Goal: Information Seeking & Learning: Learn about a topic

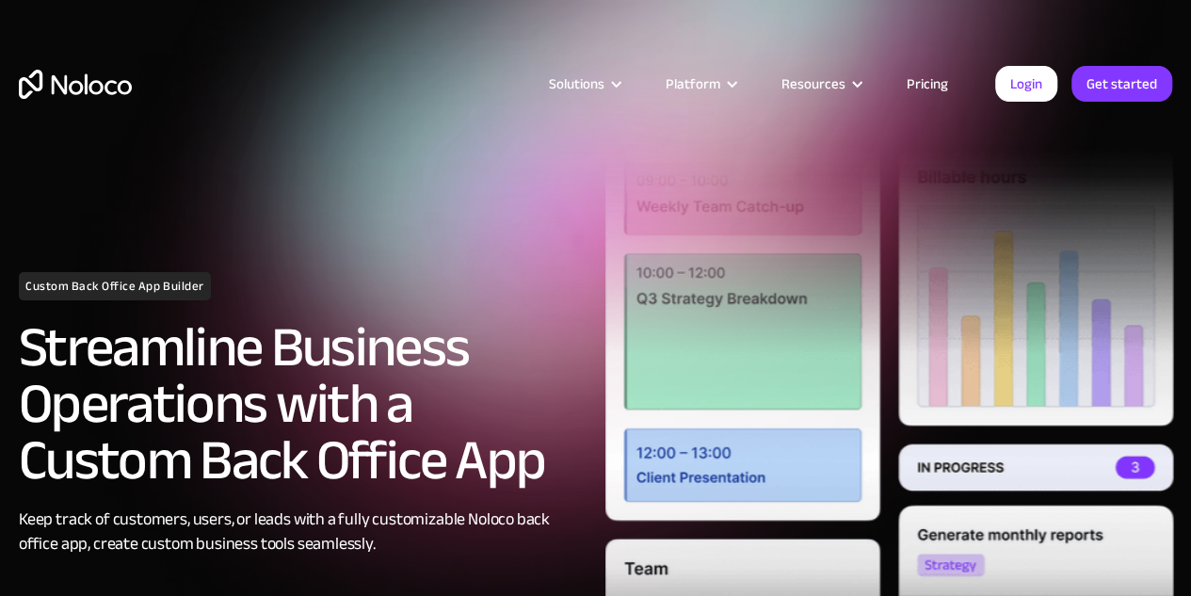
click at [929, 84] on link "Pricing" at bounding box center [927, 84] width 88 height 24
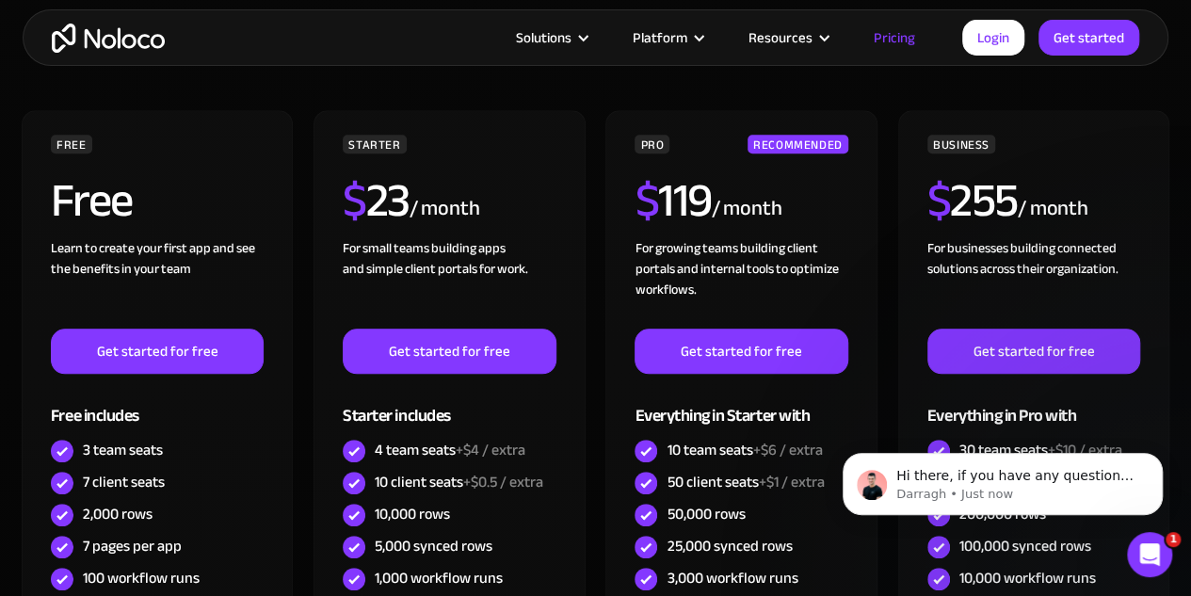
scroll to position [659, 0]
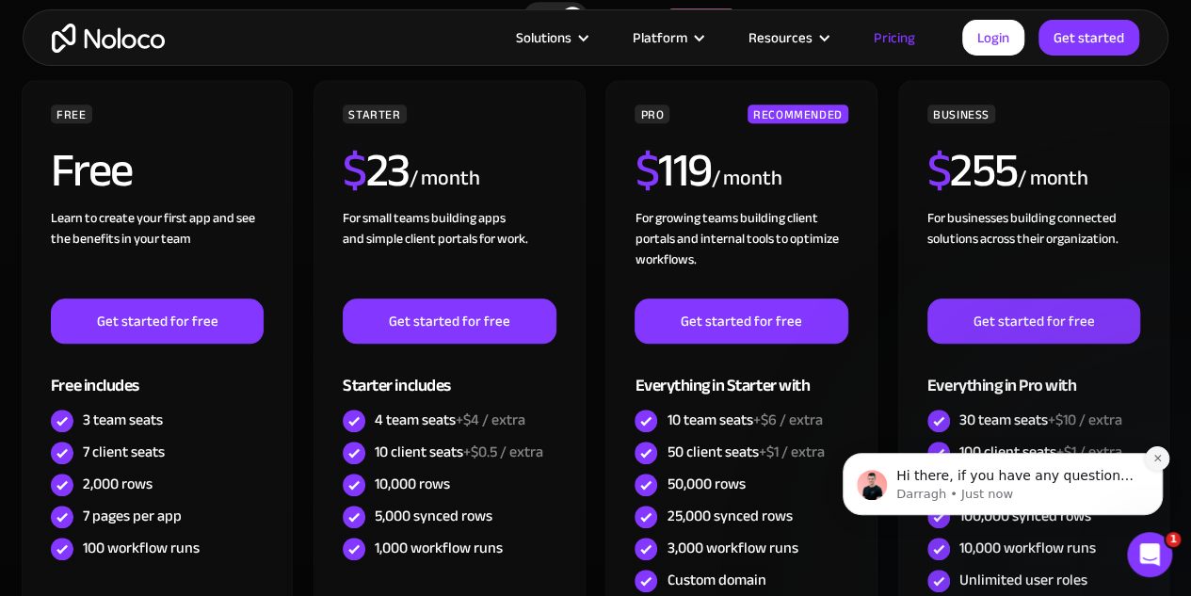
click at [1160, 462] on icon "Dismiss notification" at bounding box center [1157, 458] width 10 height 10
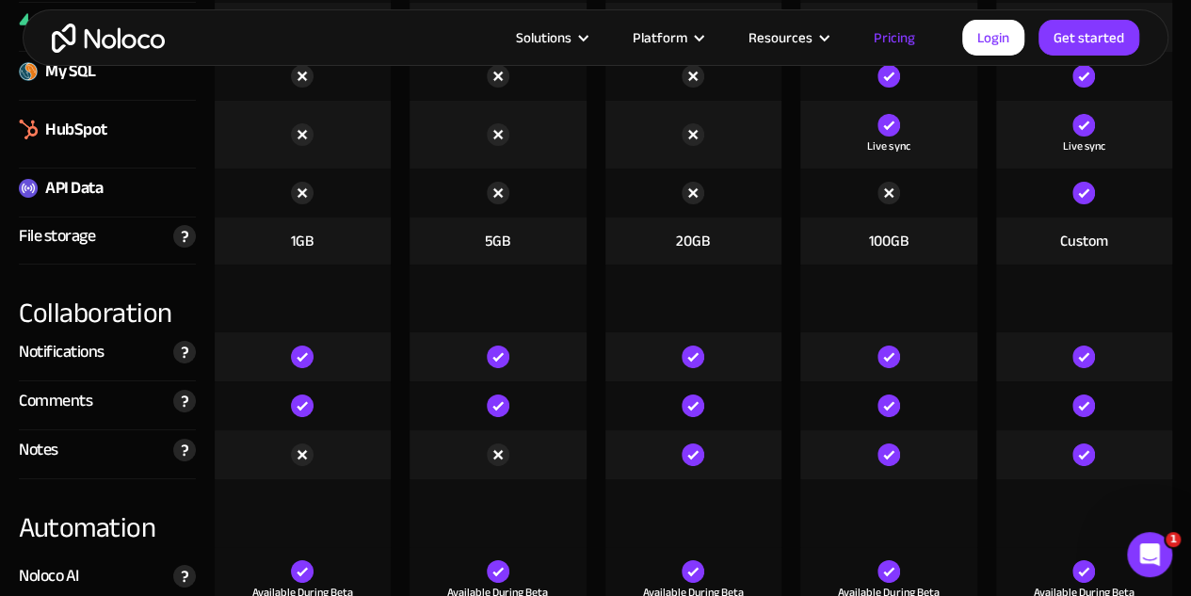
scroll to position [3388, 0]
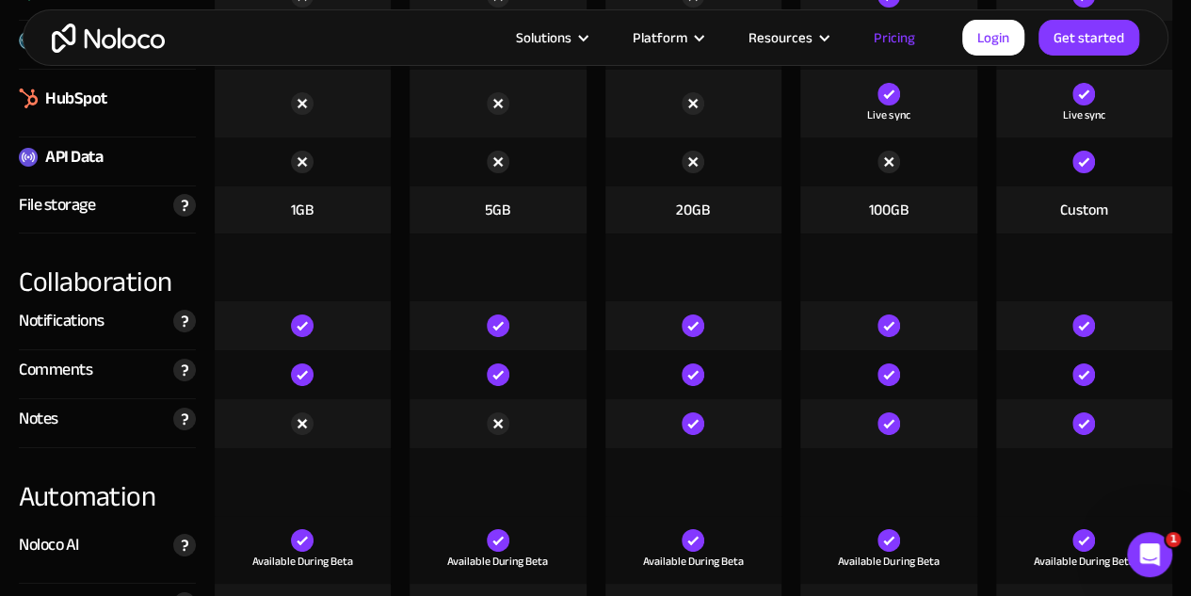
click at [33, 154] on img at bounding box center [28, 157] width 19 height 19
click at [52, 156] on div "API Data" at bounding box center [73, 157] width 57 height 28
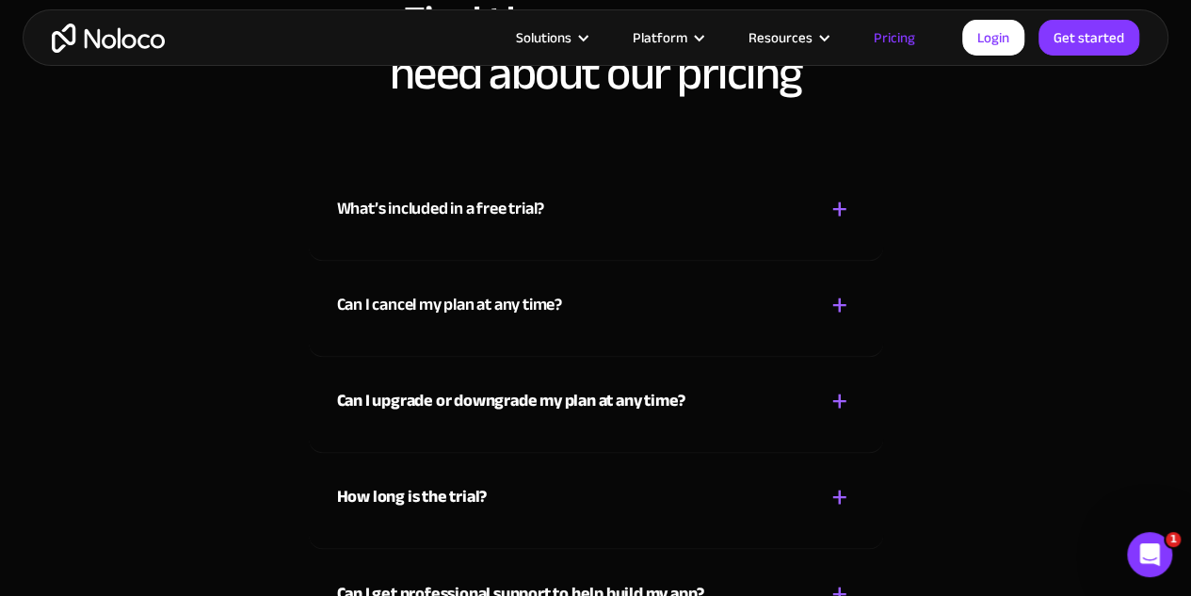
scroll to position [8376, 0]
click at [840, 203] on div "+" at bounding box center [839, 208] width 17 height 33
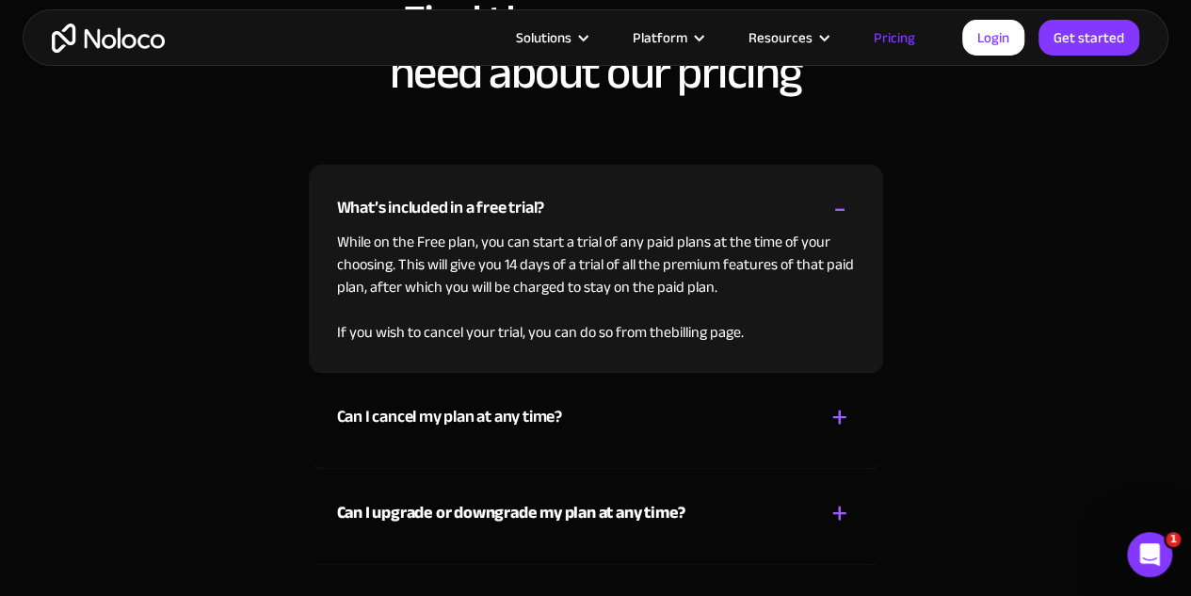
click at [833, 414] on div "+" at bounding box center [839, 417] width 17 height 33
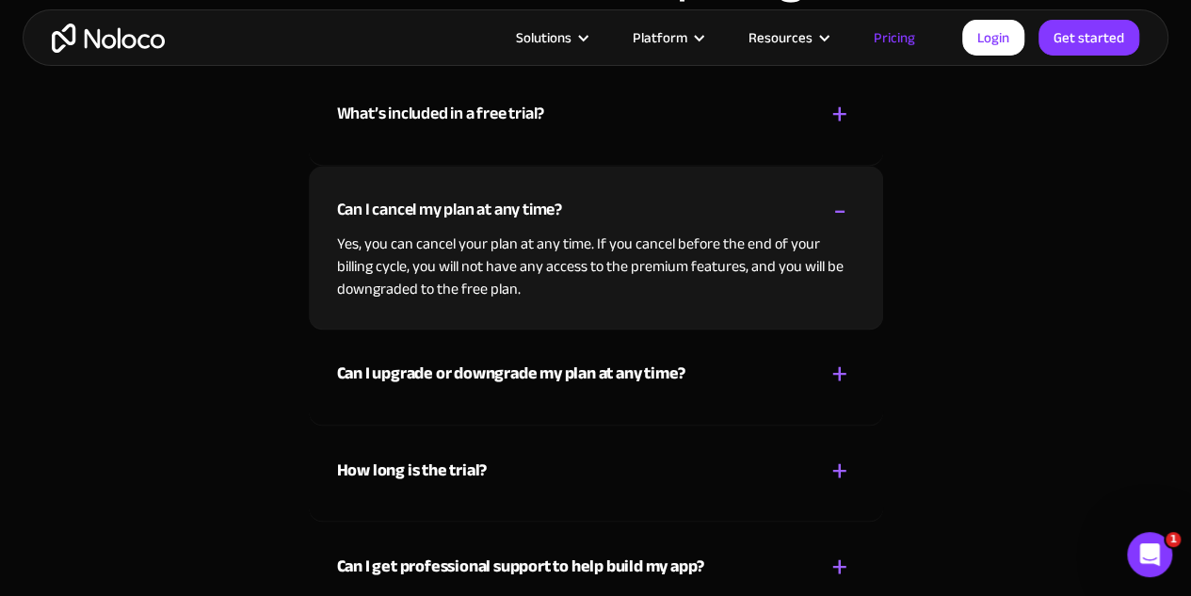
scroll to position [8564, 0]
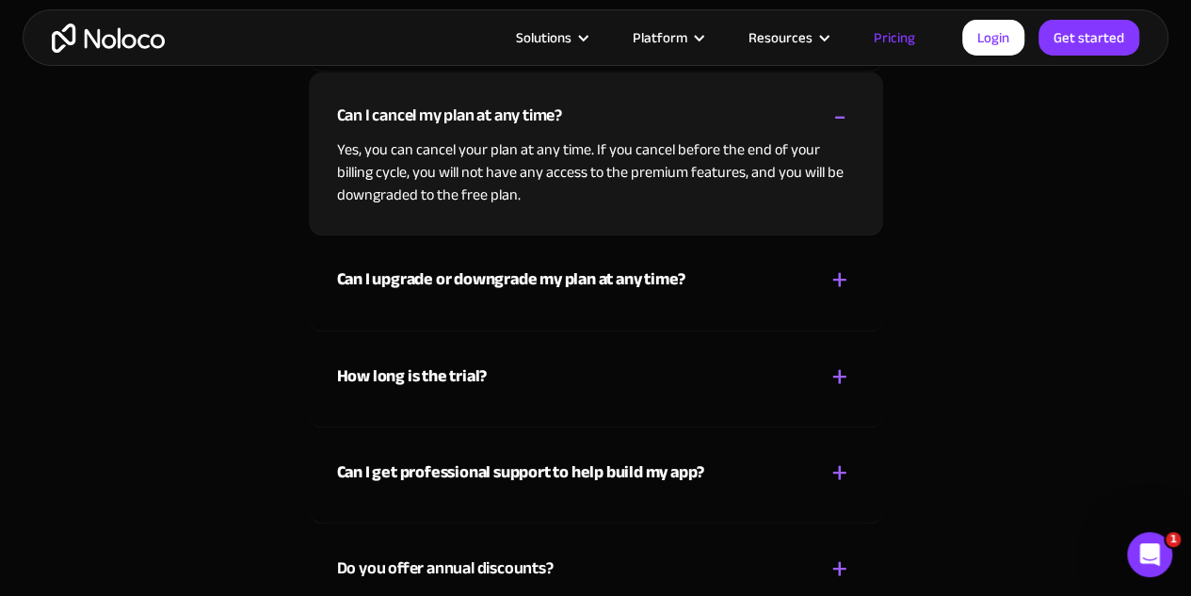
click at [452, 370] on strong "How long is the trial?" at bounding box center [412, 375] width 151 height 31
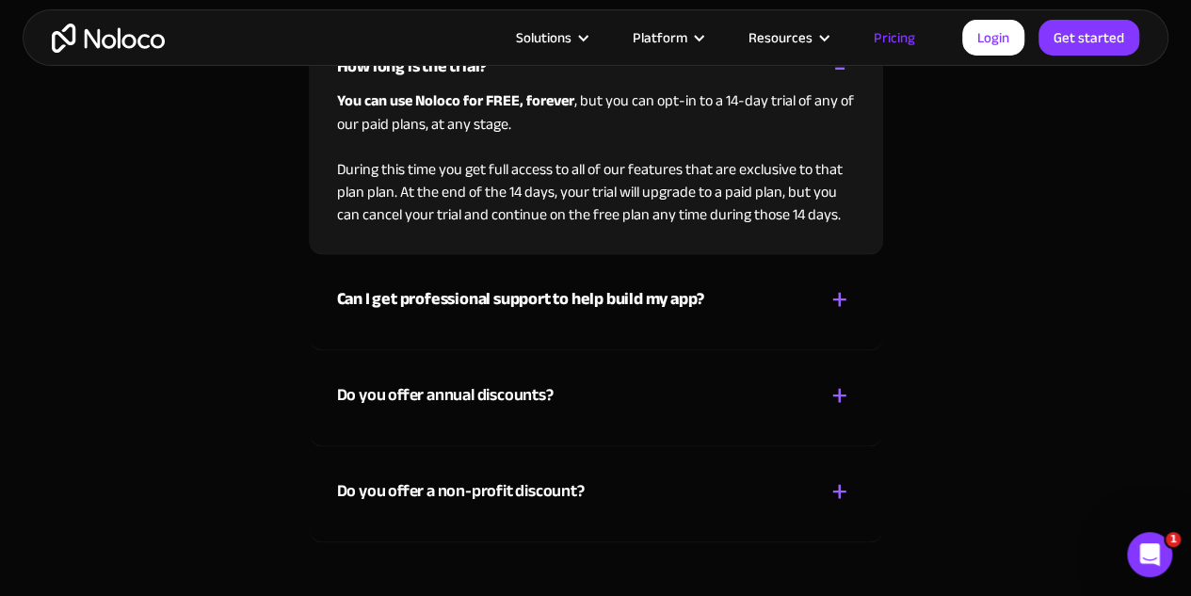
scroll to position [8847, 0]
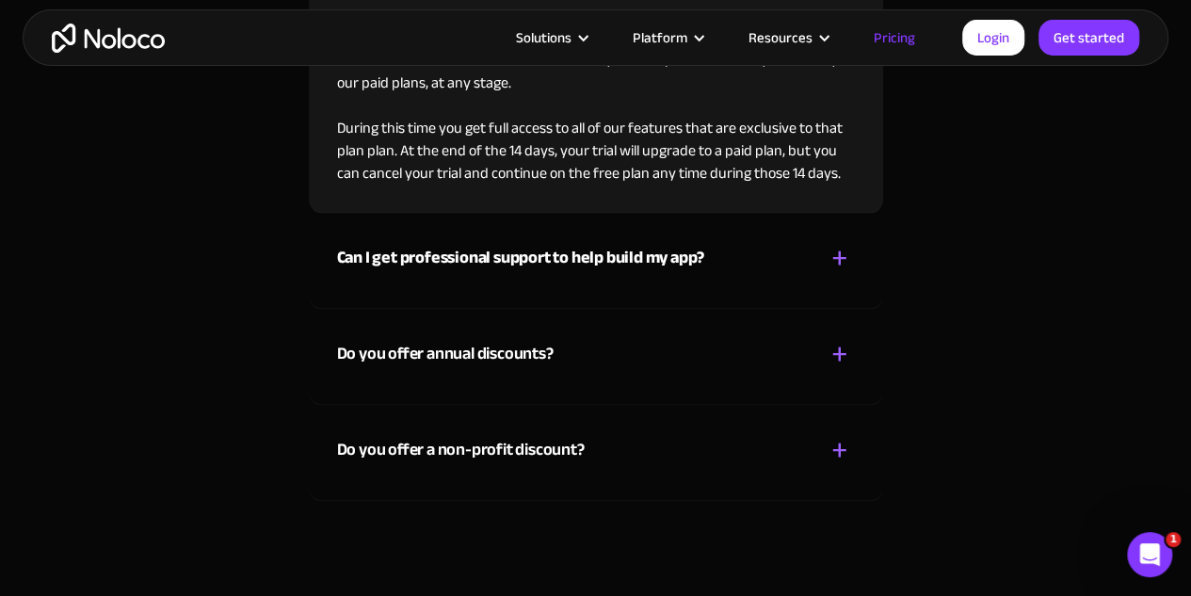
click at [384, 350] on div "Do you offer annual discounts?" at bounding box center [445, 353] width 216 height 28
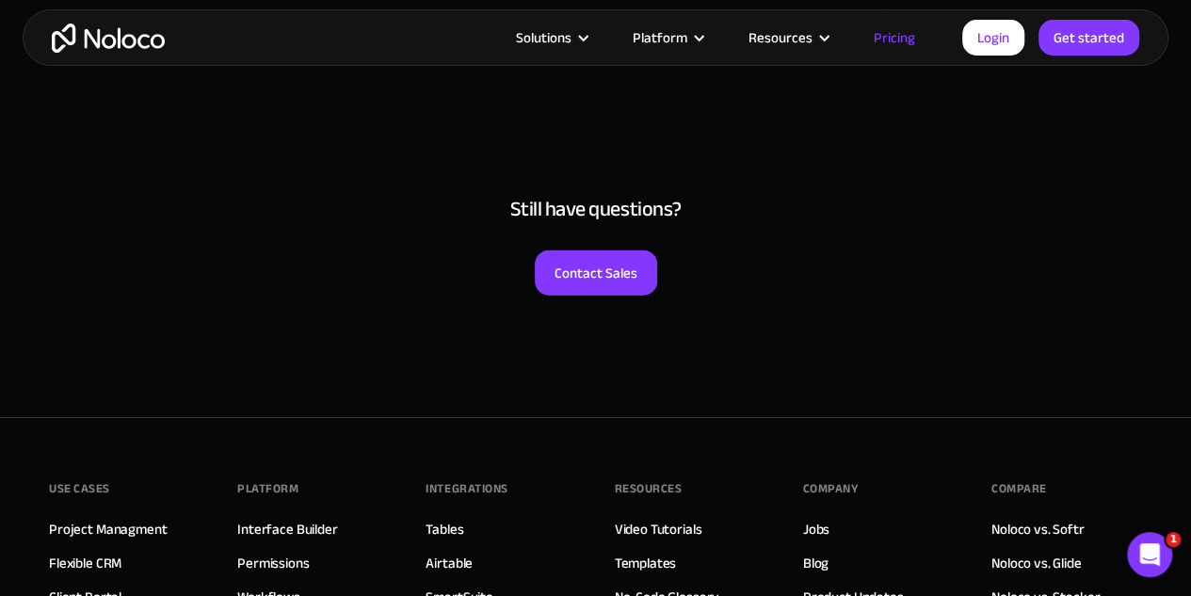
scroll to position [9505, 0]
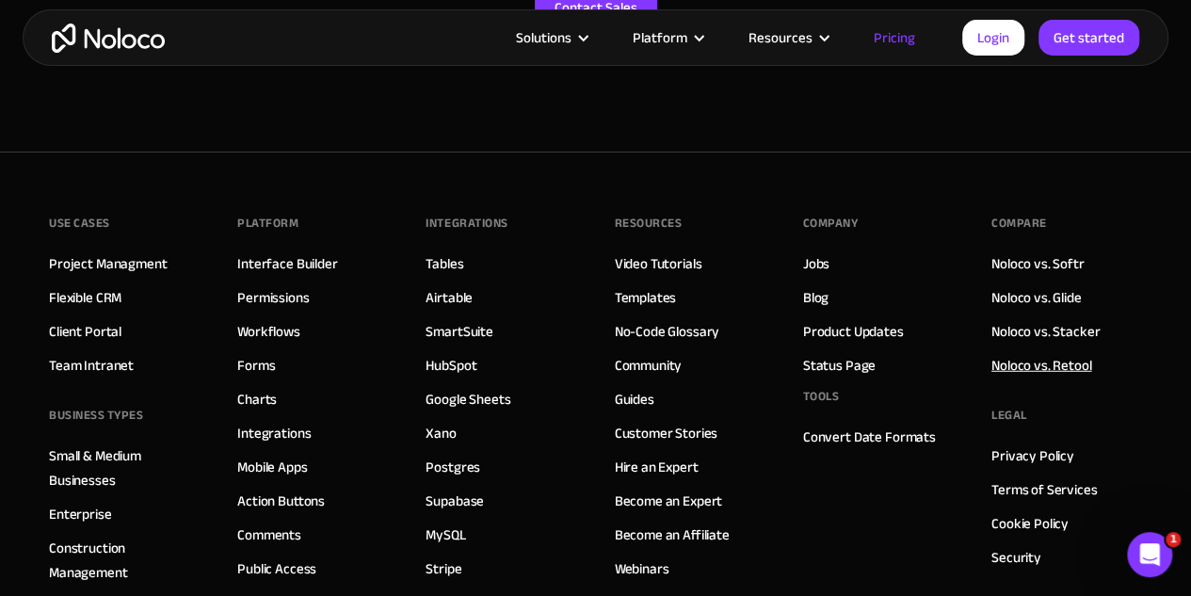
click at [1052, 353] on link "Noloco vs. Retool" at bounding box center [1041, 365] width 100 height 24
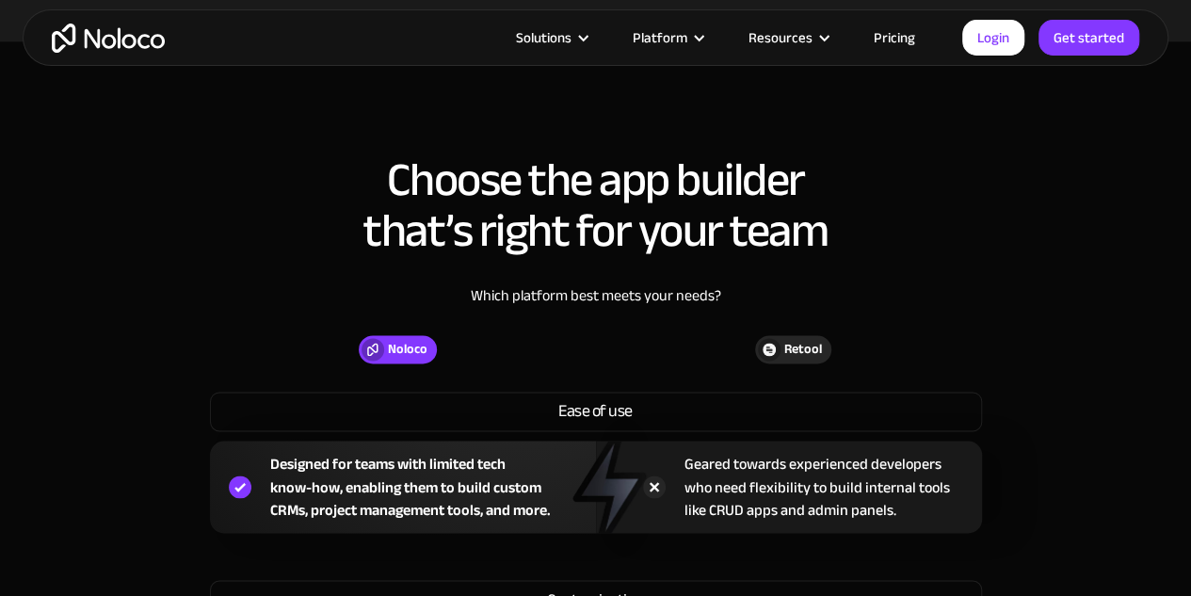
scroll to position [1506, 0]
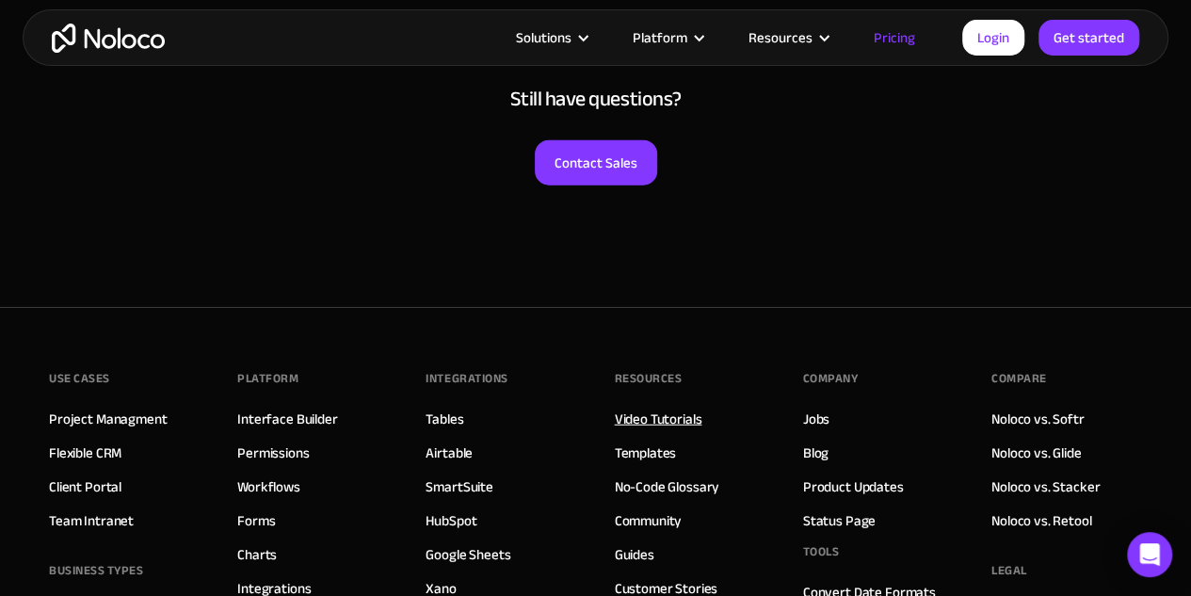
click at [627, 407] on link "Video Tutorials" at bounding box center [659, 419] width 88 height 24
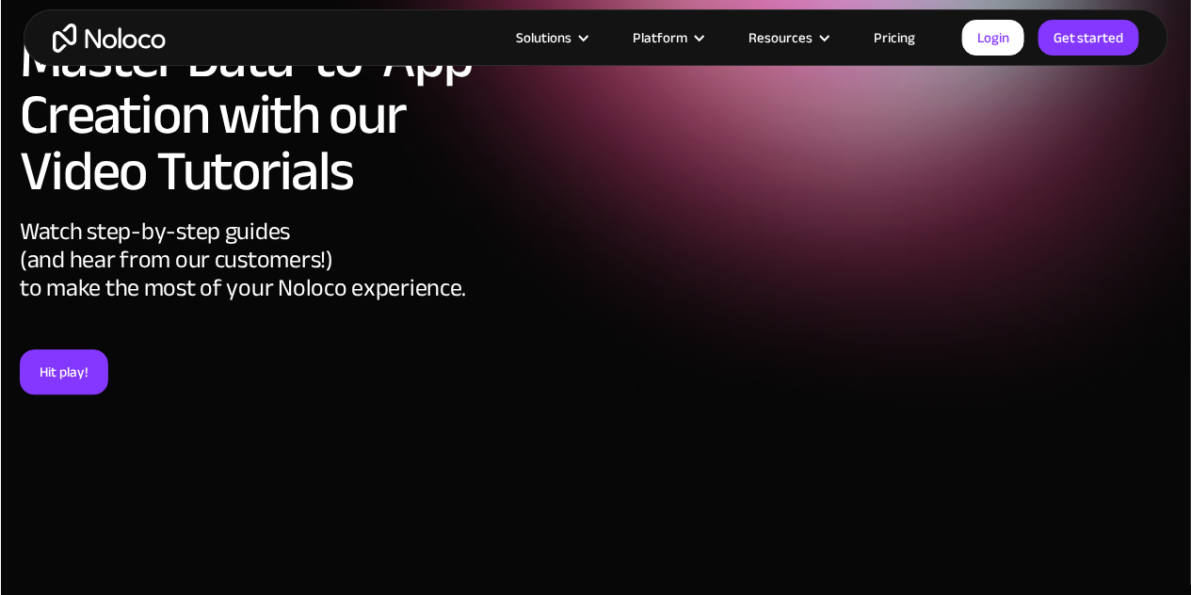
scroll to position [94, 0]
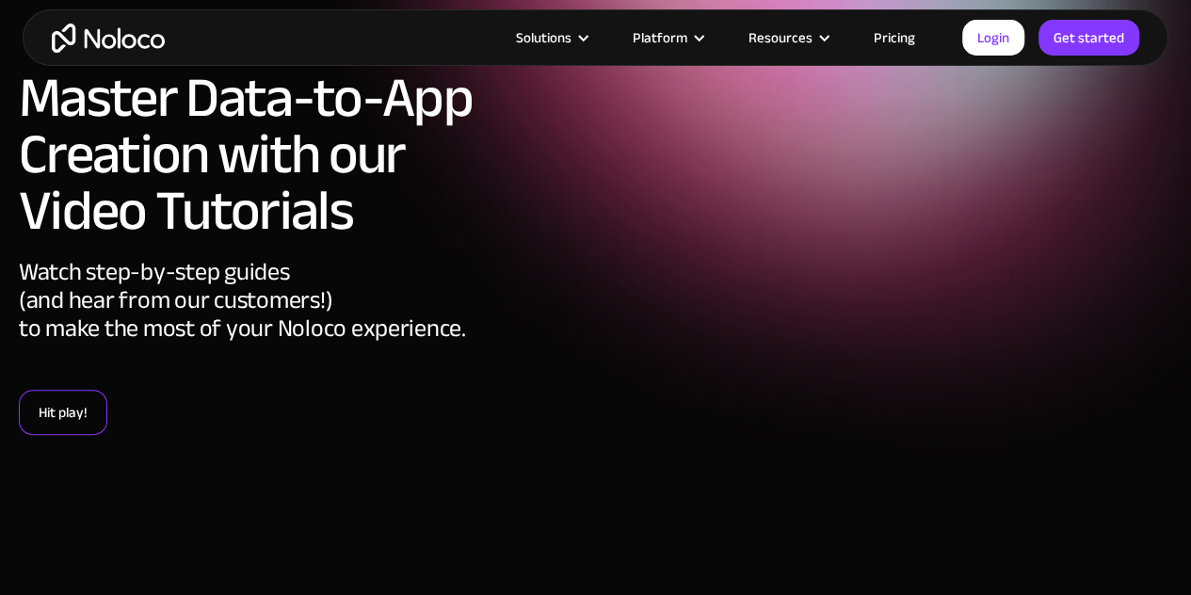
click at [53, 417] on link "Hit play!" at bounding box center [63, 412] width 88 height 45
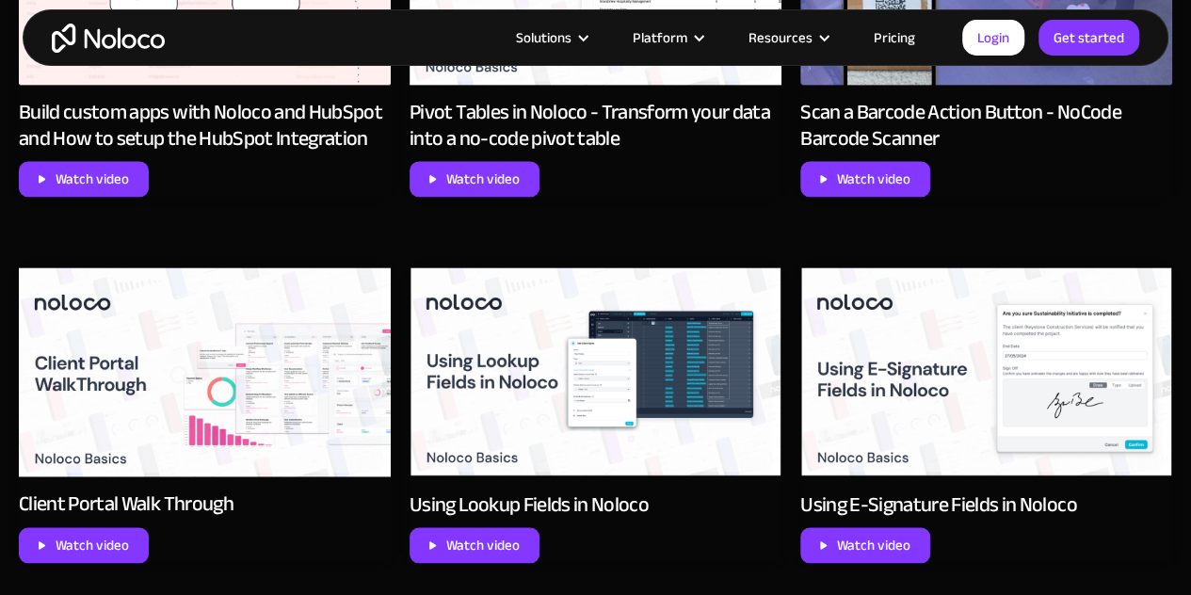
scroll to position [1289, 0]
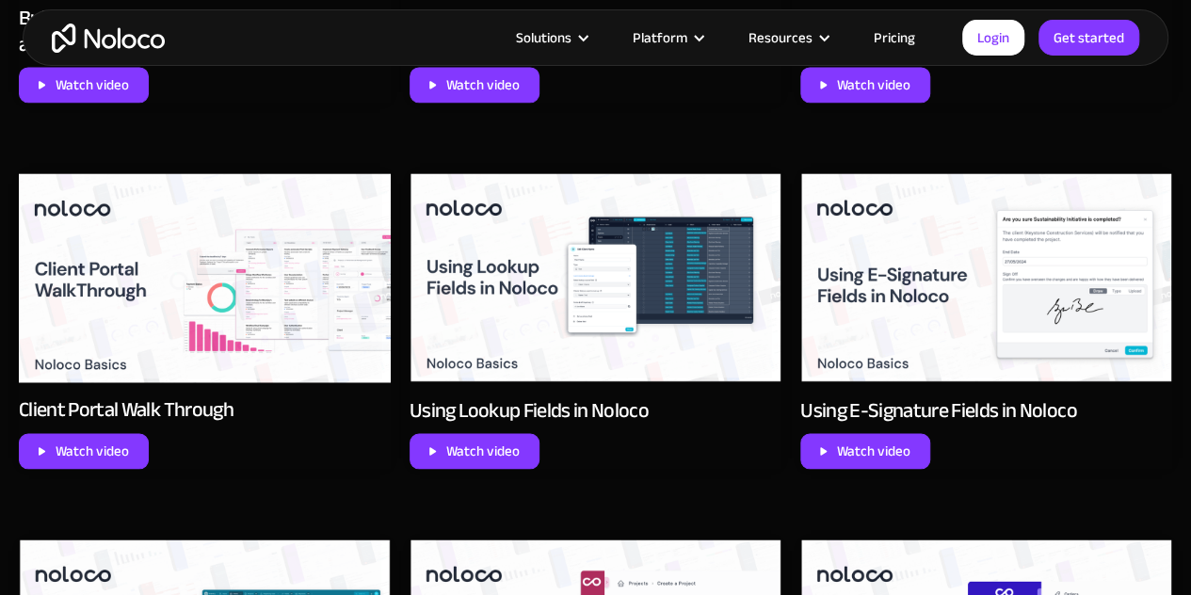
click at [112, 281] on img at bounding box center [205, 277] width 372 height 209
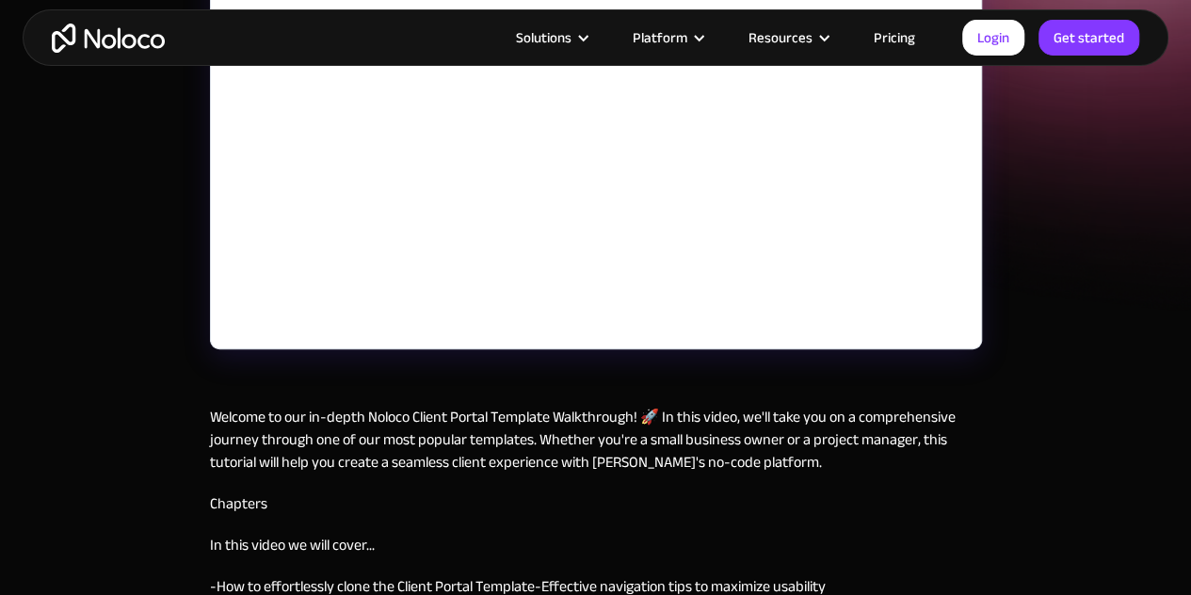
scroll to position [282, 0]
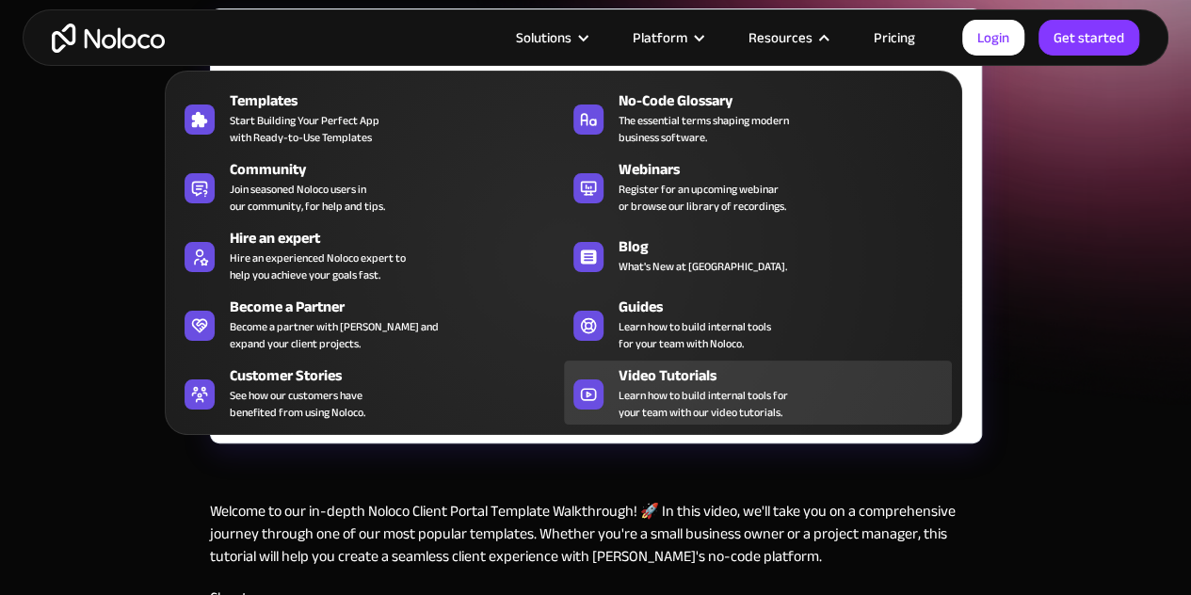
click at [674, 387] on span "Learn how to build internal tools for your team with our video tutorials." at bounding box center [702, 404] width 169 height 34
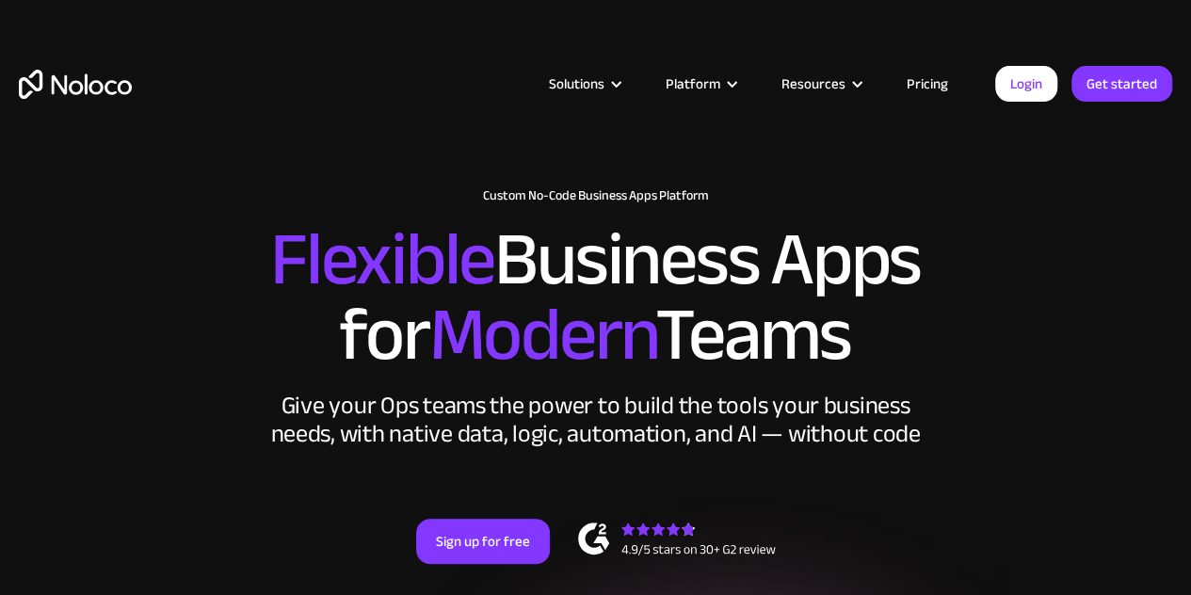
click at [923, 84] on link "Pricing" at bounding box center [927, 84] width 88 height 24
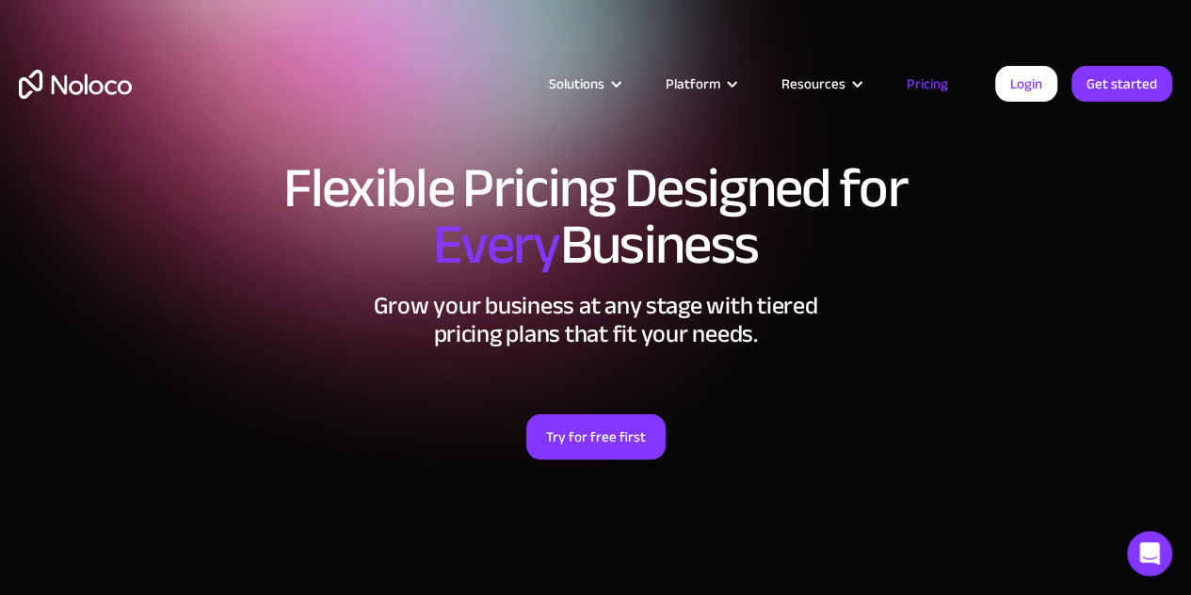
click at [917, 88] on link "Pricing" at bounding box center [927, 84] width 88 height 24
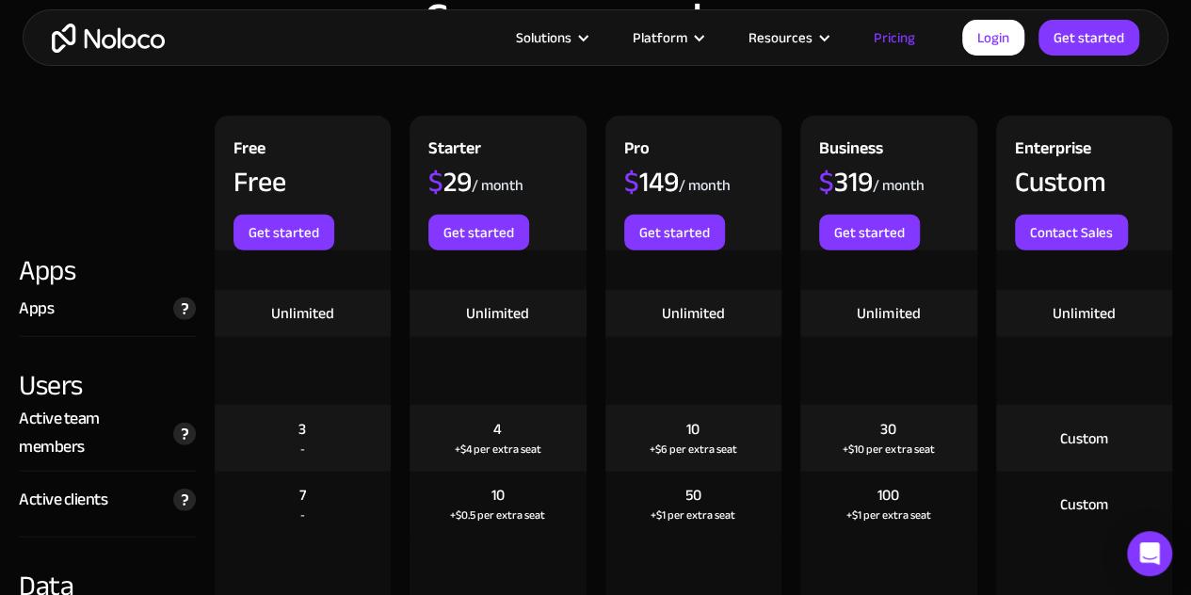
scroll to position [1882, 0]
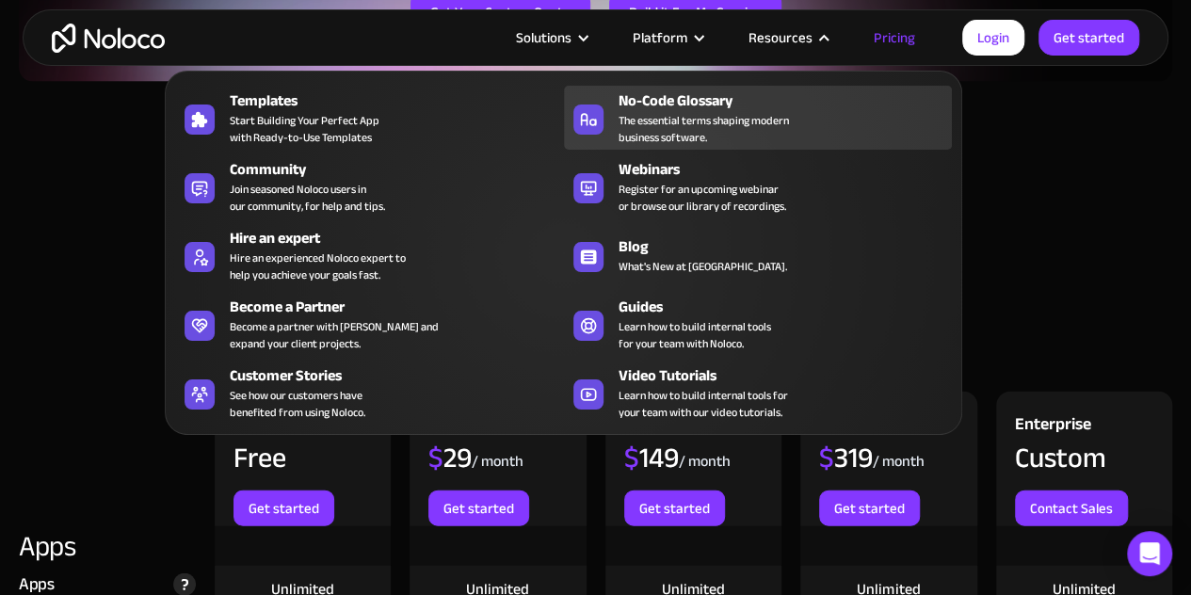
click at [595, 121] on icon at bounding box center [595, 123] width 0 height 6
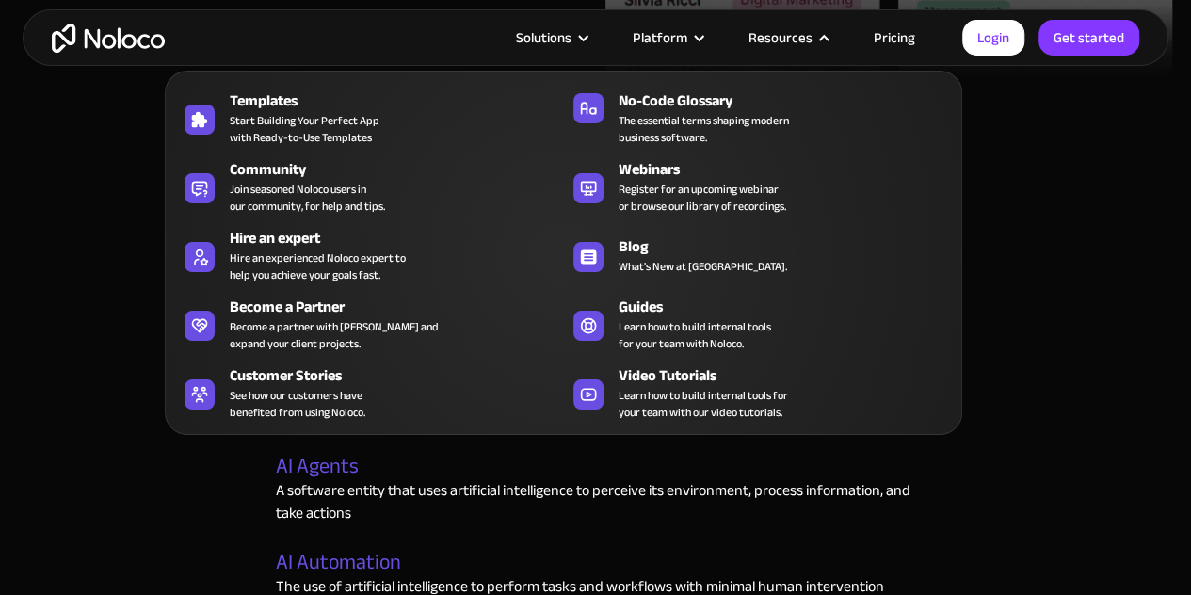
scroll to position [560, 0]
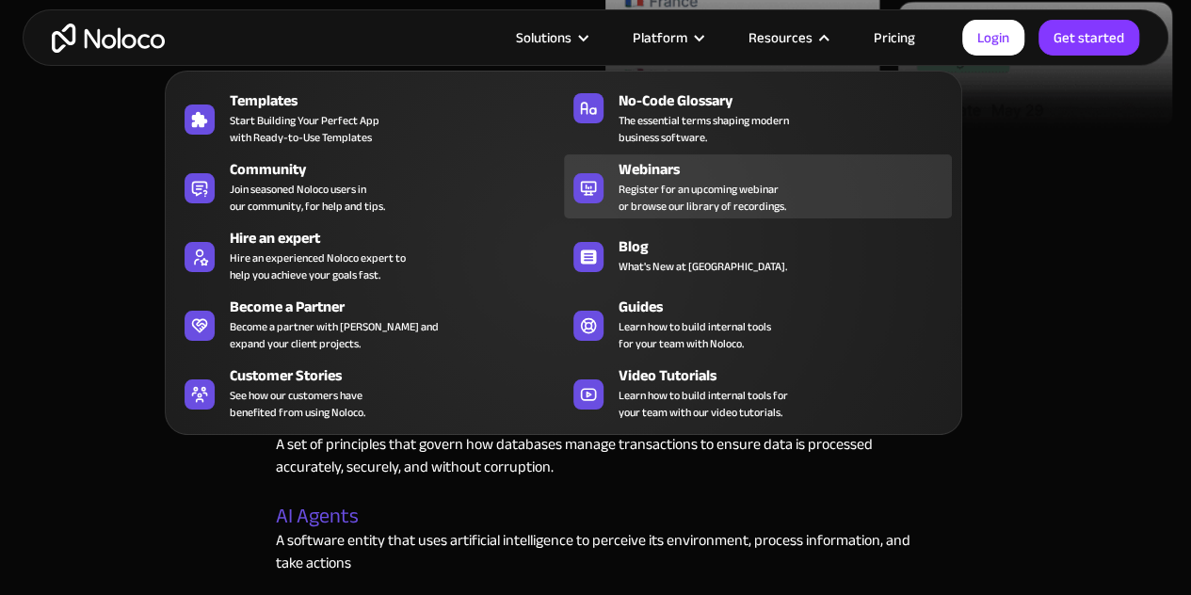
click at [624, 187] on span "Register for an upcoming webinar or browse our library of recordings." at bounding box center [702, 198] width 168 height 34
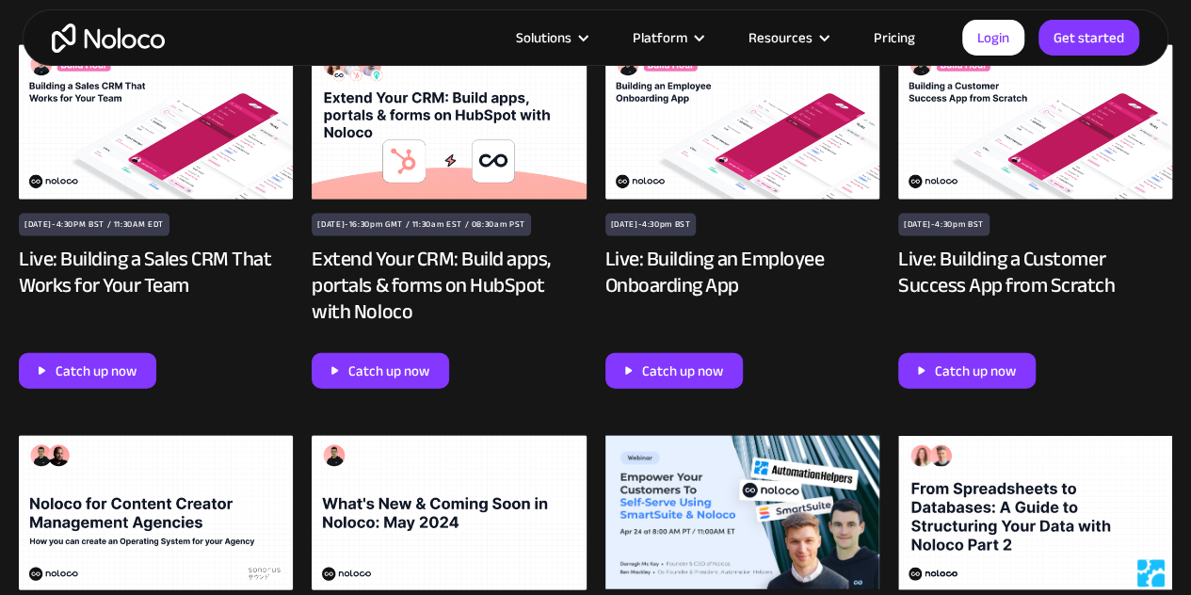
scroll to position [1882, 0]
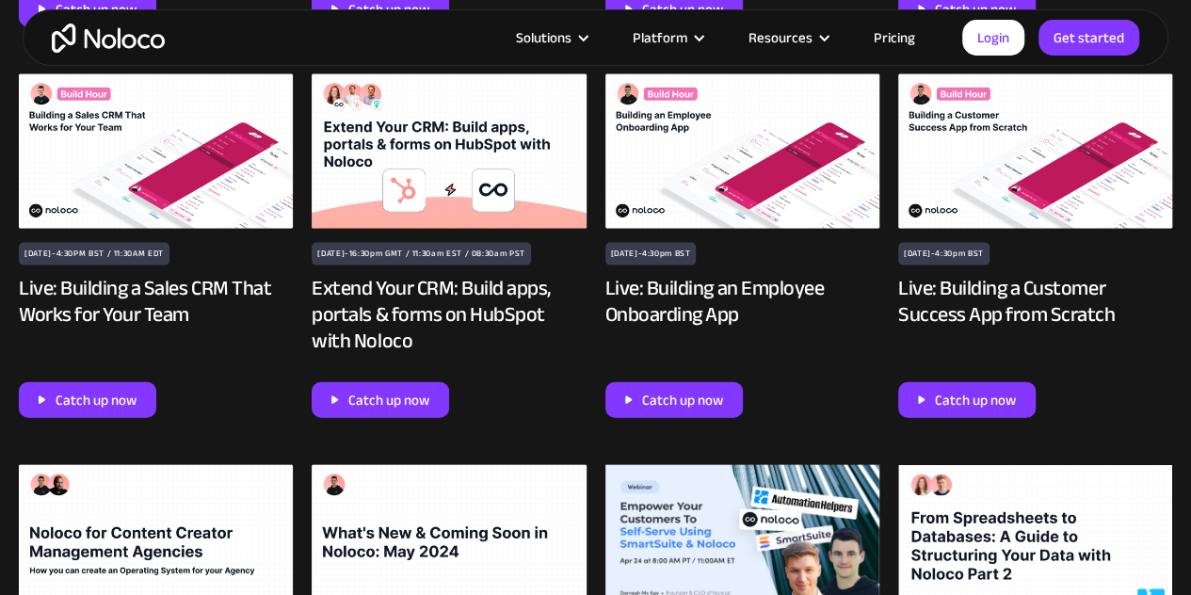
click at [998, 193] on img at bounding box center [1035, 151] width 274 height 154
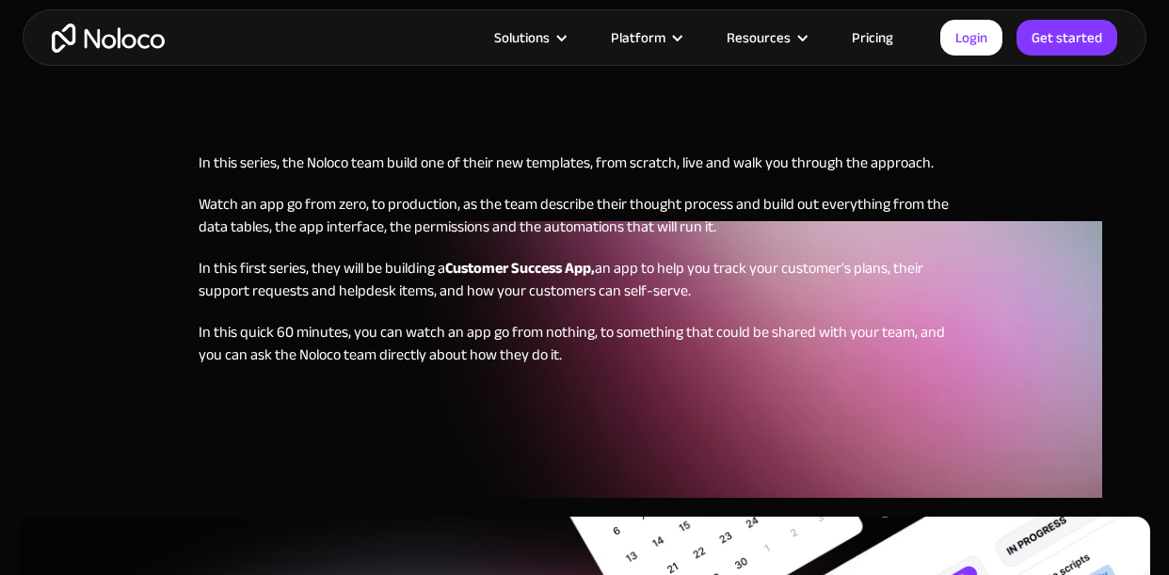
scroll to position [685, 0]
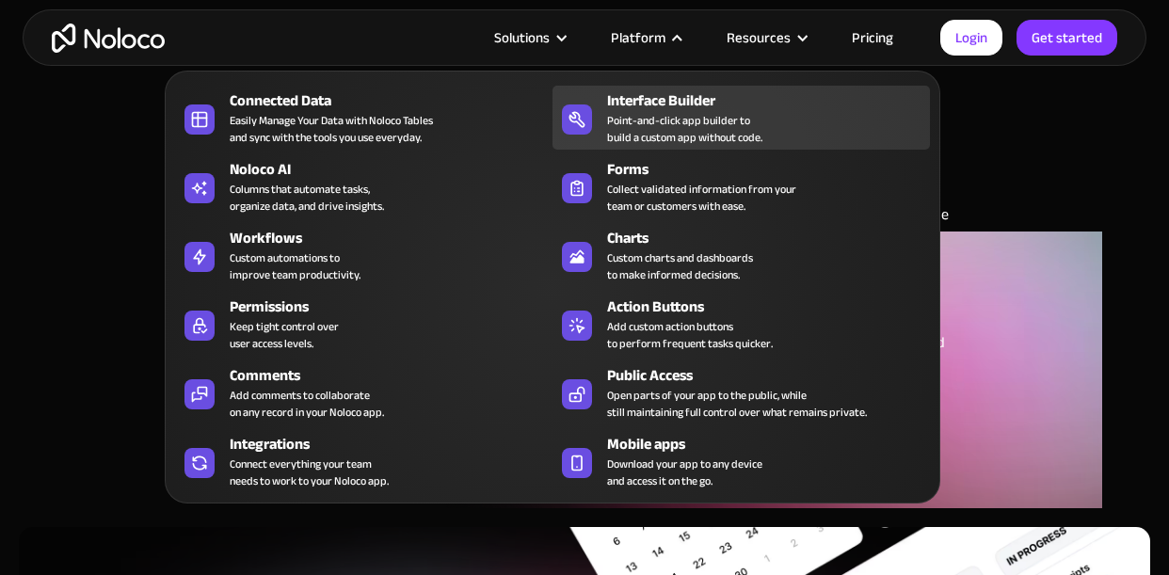
click at [572, 114] on icon at bounding box center [576, 119] width 14 height 14
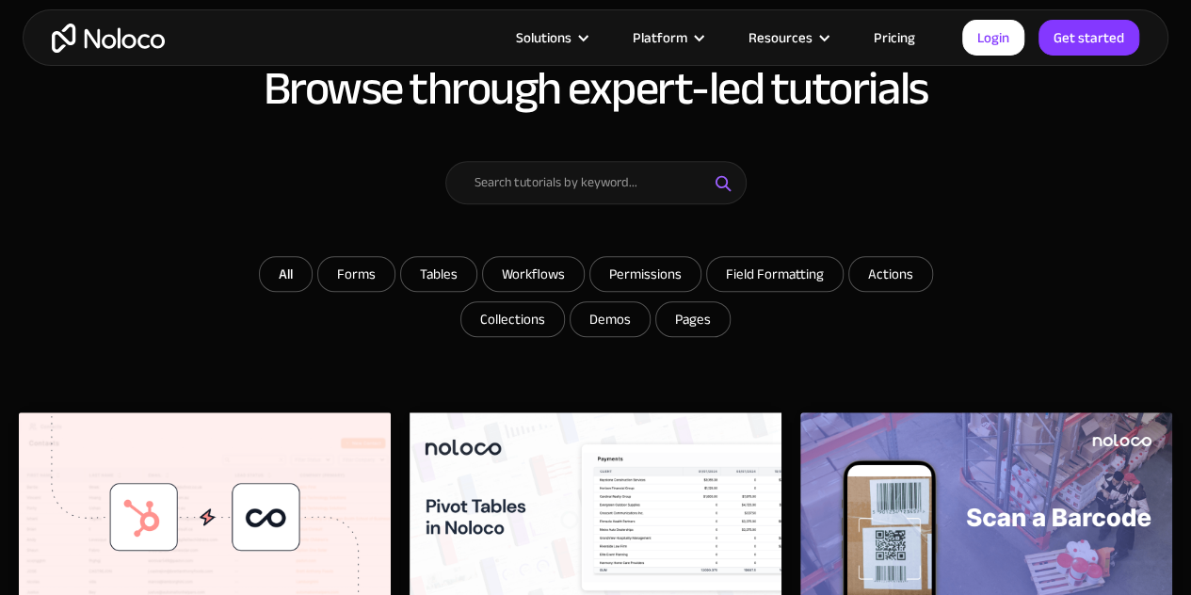
scroll to position [753, 0]
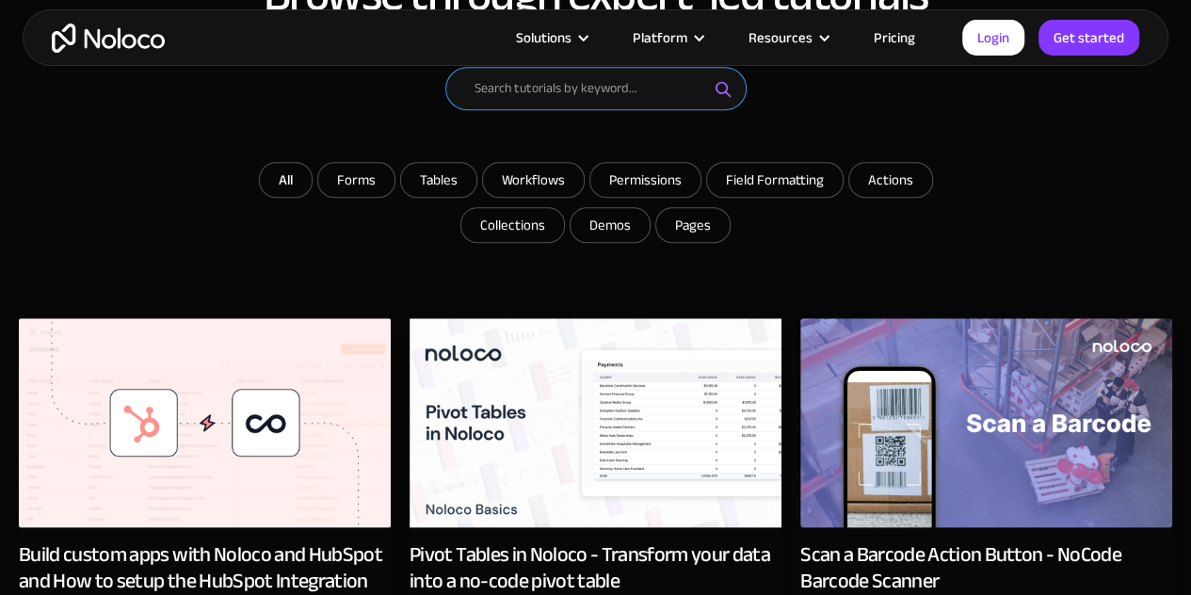
click at [576, 83] on input "Email Form" at bounding box center [595, 88] width 301 height 43
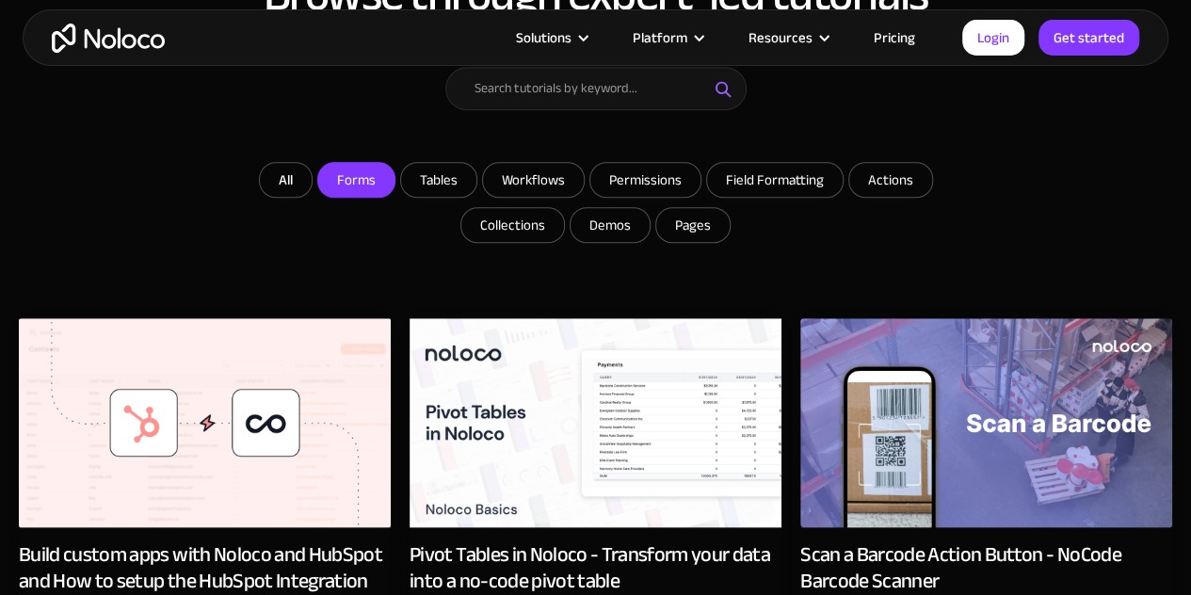
click at [357, 187] on input "Forms" at bounding box center [356, 180] width 76 height 34
checkbox input "true"
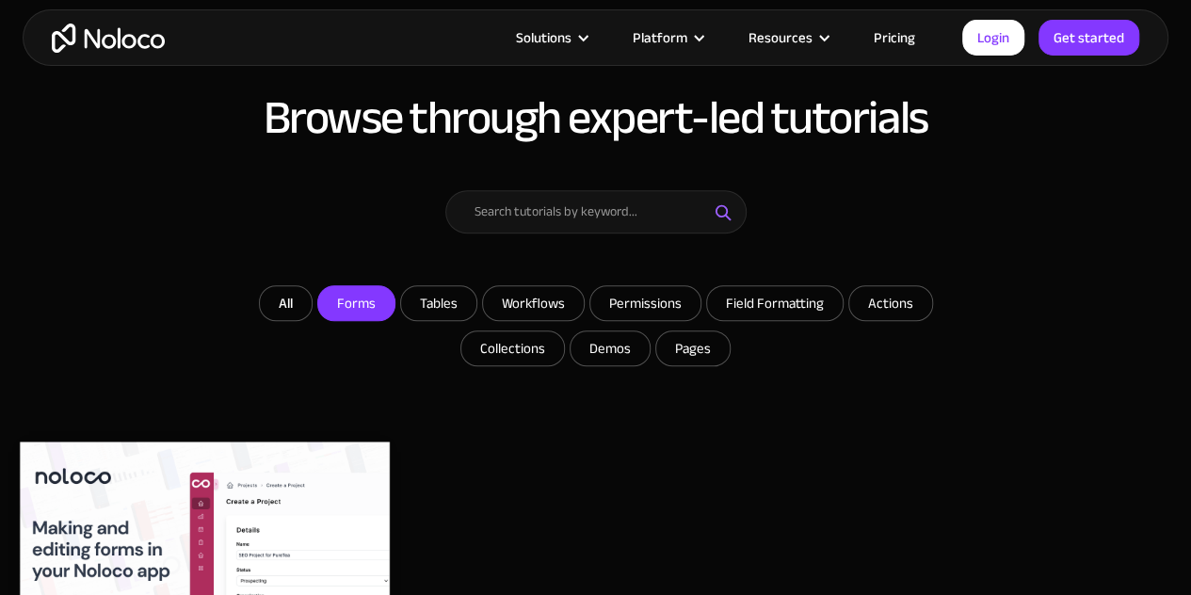
scroll to position [565, 0]
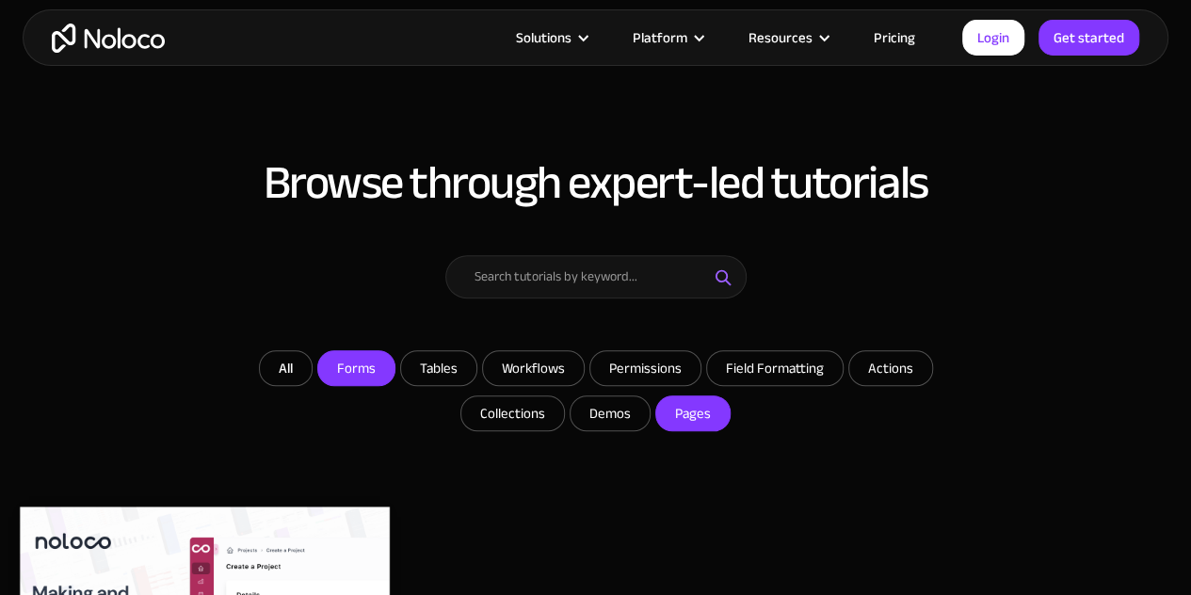
click at [394, 385] on input "Pages" at bounding box center [356, 368] width 76 height 34
checkbox input "true"
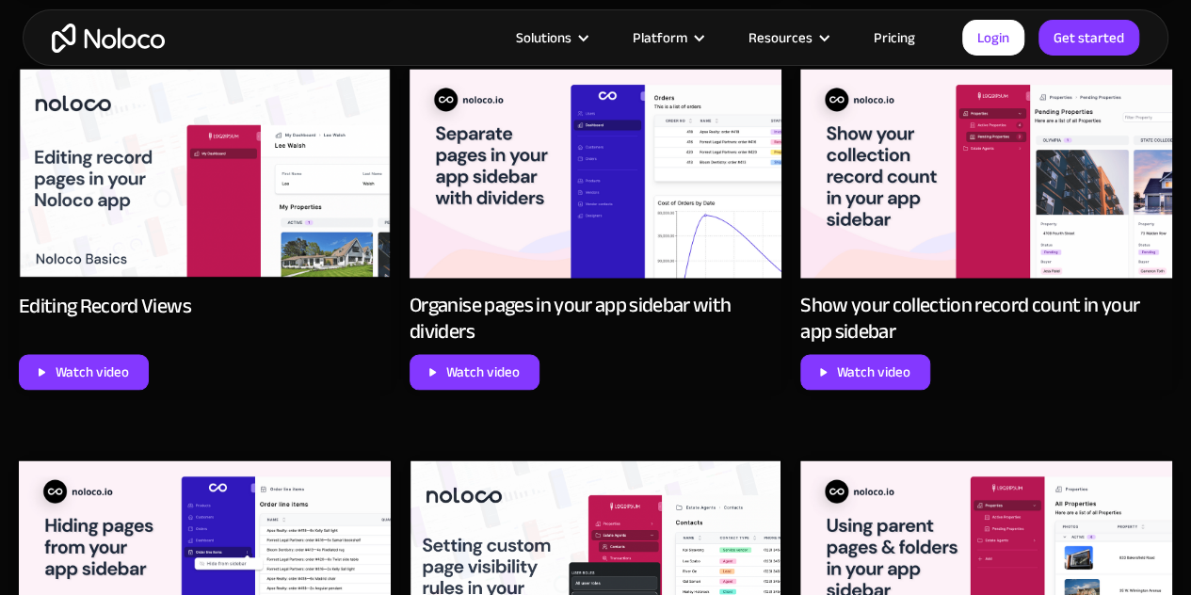
scroll to position [1412, 0]
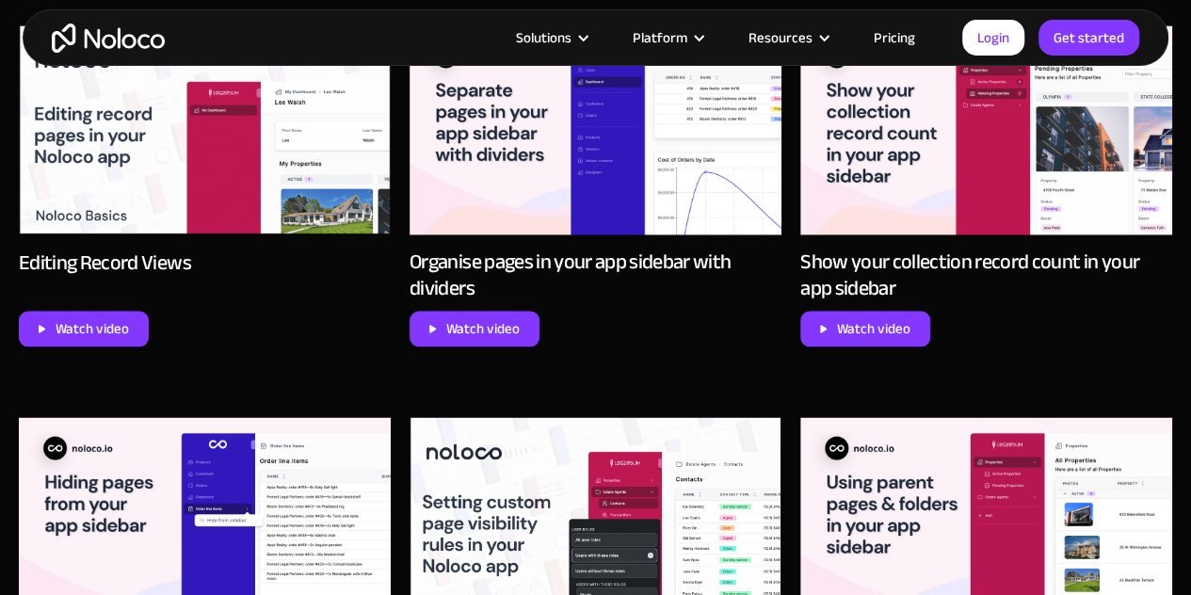
click at [125, 197] on img at bounding box center [205, 130] width 372 height 210
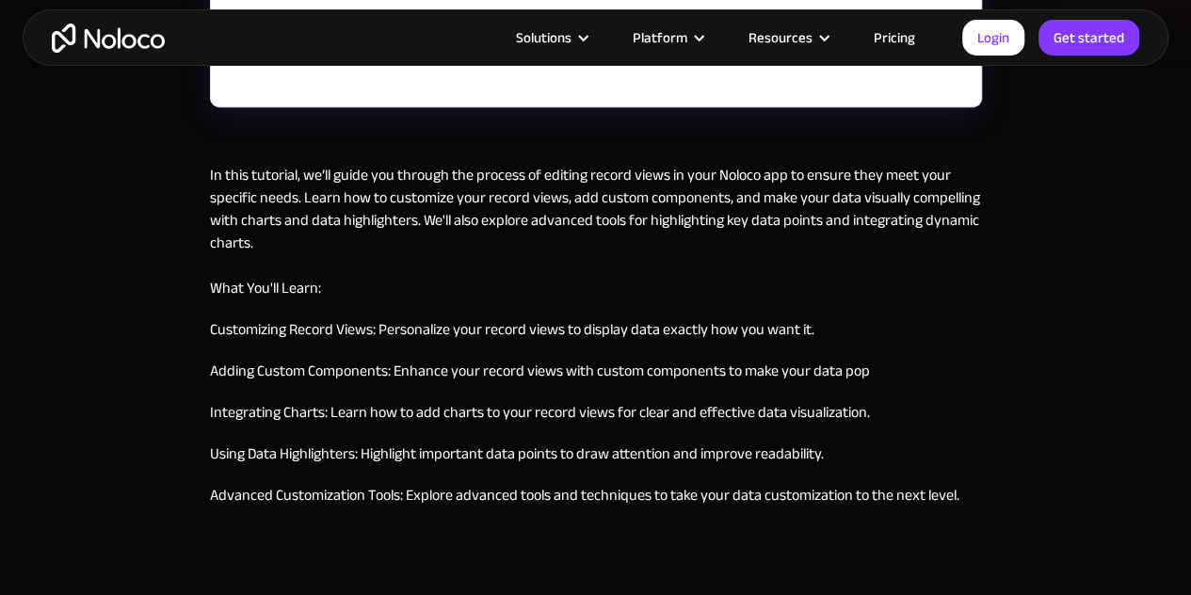
scroll to position [659, 0]
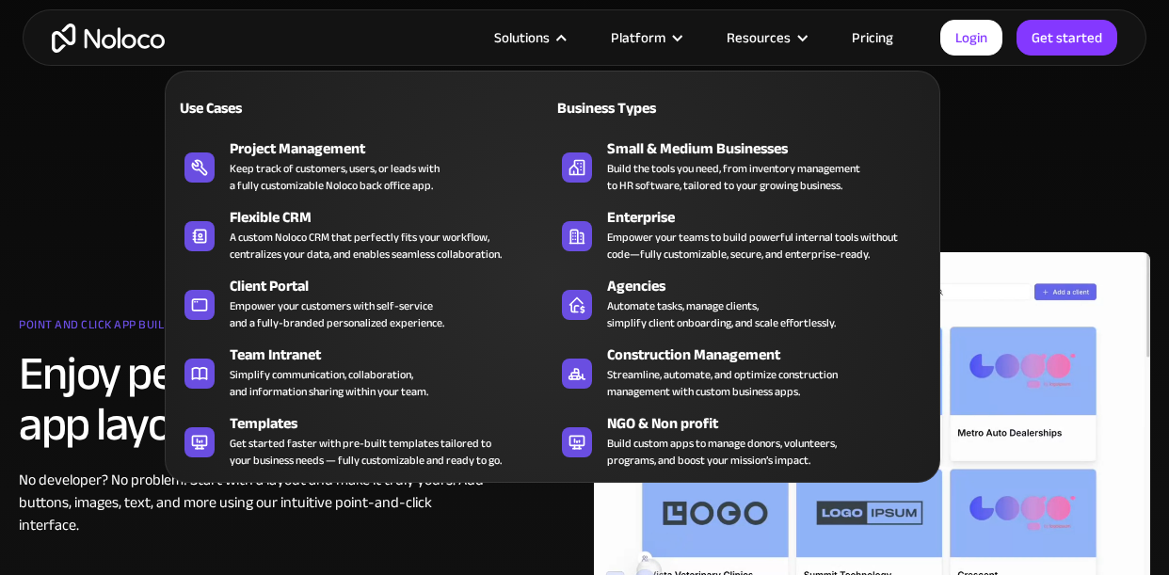
scroll to position [753, 0]
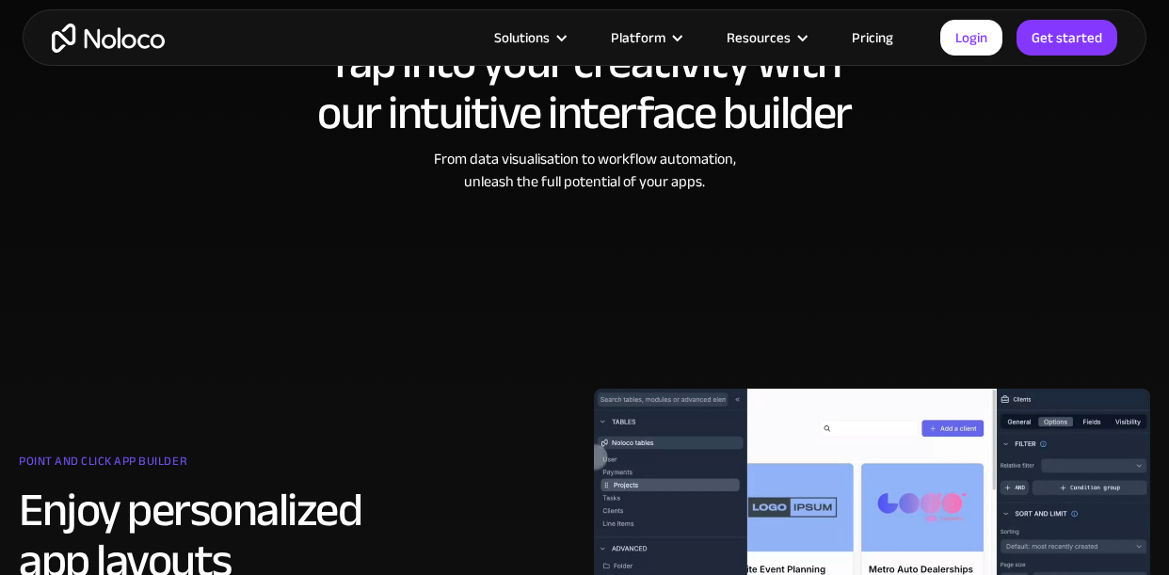
click at [863, 40] on link "Pricing" at bounding box center [872, 37] width 88 height 24
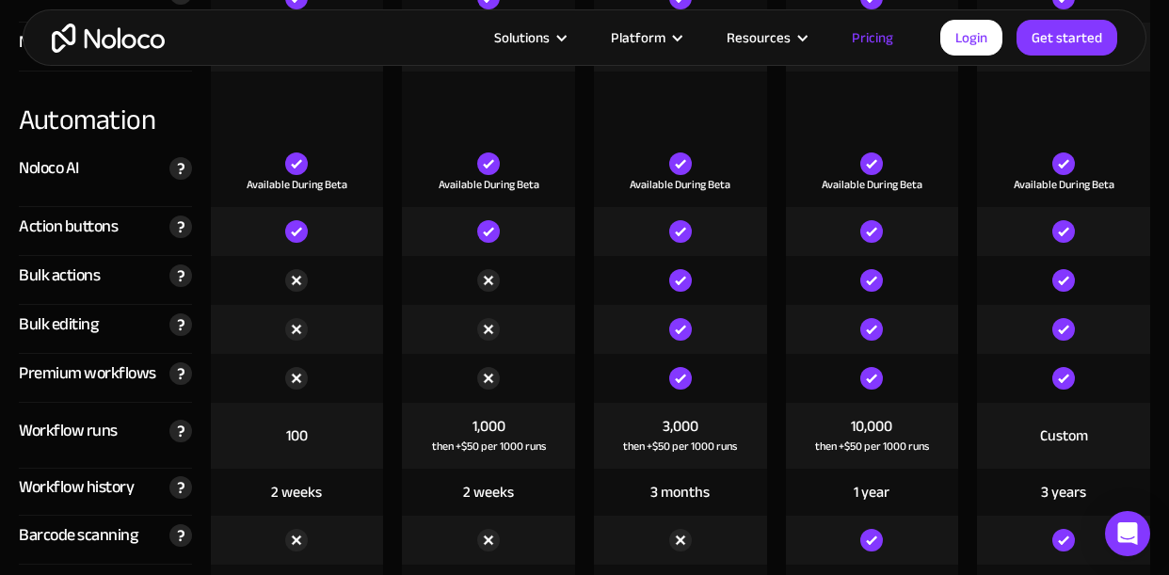
scroll to position [3859, 0]
